Goal: Task Accomplishment & Management: Manage account settings

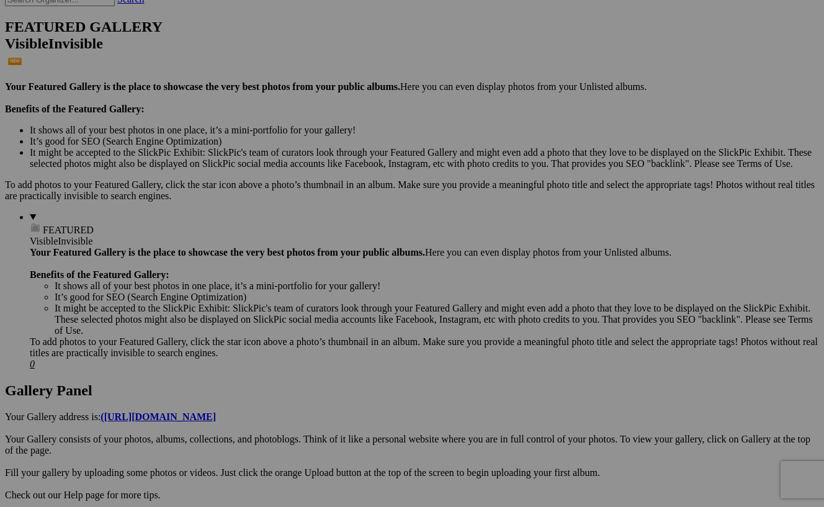
scroll to position [312, 0]
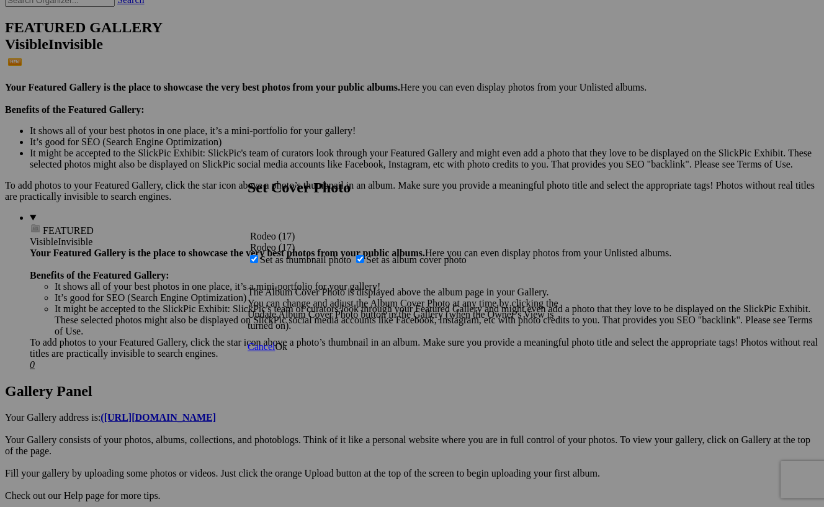
click at [287, 352] on span "Ok" at bounding box center [281, 346] width 12 height 11
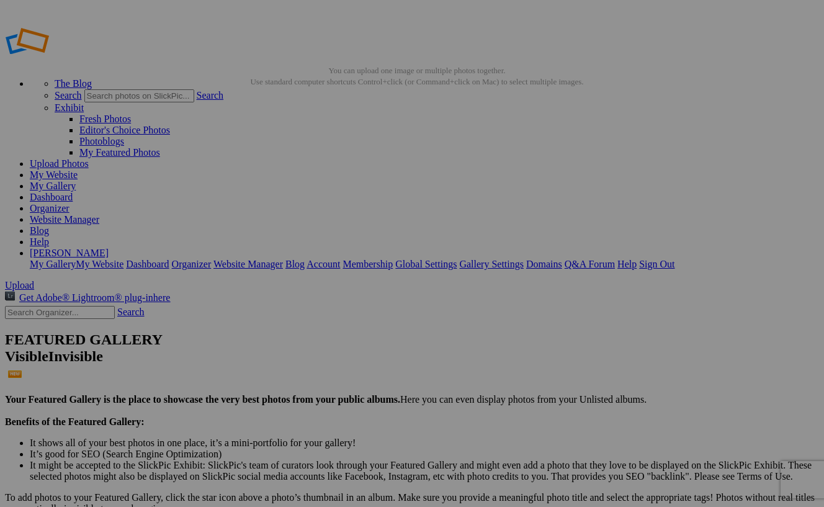
scroll to position [0, 0]
click at [69, 203] on link "Organizer" at bounding box center [50, 208] width 40 height 11
click at [99, 214] on link "Website Manager" at bounding box center [64, 219] width 69 height 11
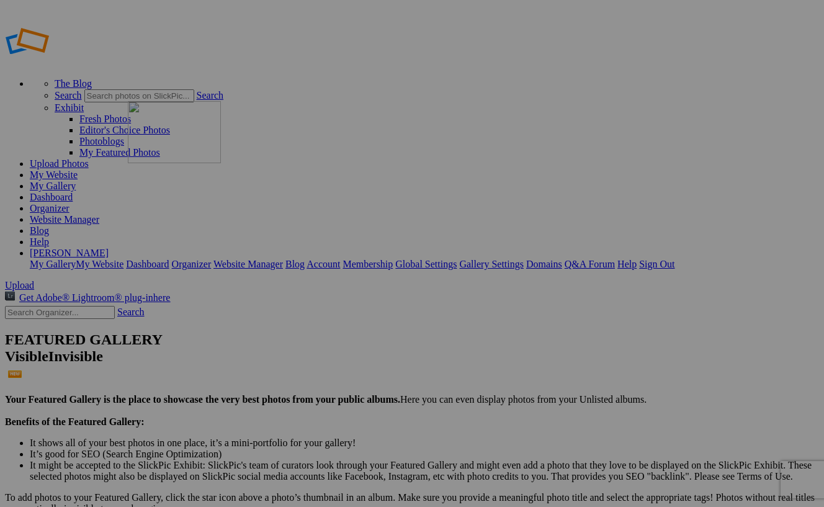
drag, startPoint x: 455, startPoint y: 337, endPoint x: 306, endPoint y: 190, distance: 208.7
drag, startPoint x: 454, startPoint y: 361, endPoint x: 410, endPoint y: 214, distance: 153.4
drag, startPoint x: 231, startPoint y: 339, endPoint x: 362, endPoint y: 335, distance: 130.3
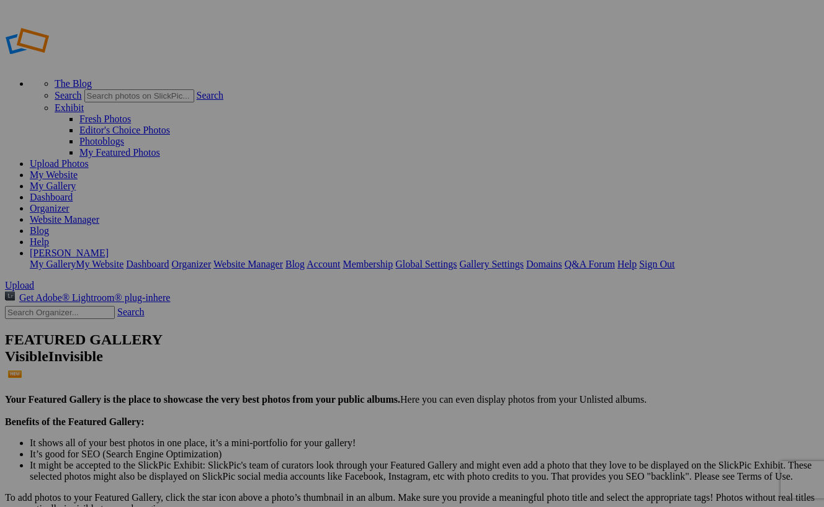
click at [674, 259] on link "Sign Out" at bounding box center [656, 264] width 35 height 11
